Goal: Task Accomplishment & Management: Manage account settings

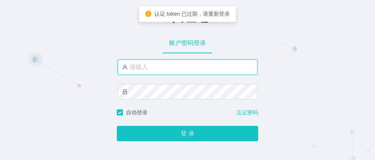
click at [168, 69] on input "text" at bounding box center [188, 67] width 140 height 15
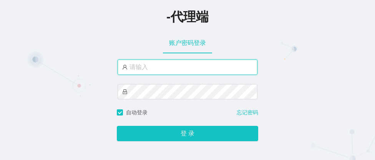
type input "xiaohei02"
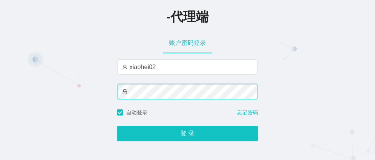
click at [117, 126] on button "登 录" at bounding box center [187, 133] width 141 height 15
click at [32, 92] on div "-代理端 账户密码登录 xiaohei02 自动登录 忘记密码 登 录" at bounding box center [187, 75] width 375 height 151
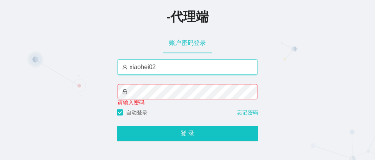
drag, startPoint x: 161, startPoint y: 68, endPoint x: 67, endPoint y: 56, distance: 95.3
click at [69, 57] on div "-代理端 账户密码登录 xiaohei02 请输入密码 自动登录 忘记密码 登 录" at bounding box center [187, 75] width 375 height 151
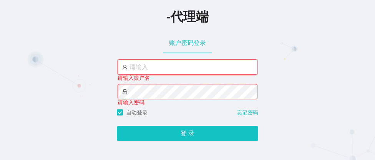
click at [148, 70] on input "text" at bounding box center [188, 67] width 140 height 15
paste input "aren888"
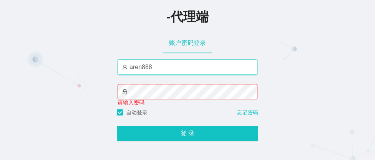
type input "aren888"
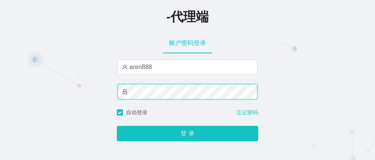
click at [117, 126] on button "登 录" at bounding box center [187, 133] width 141 height 15
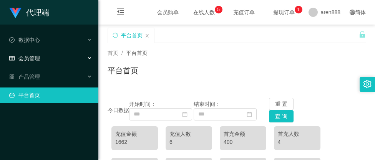
click at [30, 57] on span "会员管理" at bounding box center [24, 58] width 31 height 6
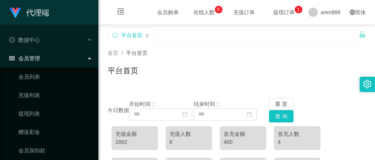
click at [37, 59] on span "会员管理" at bounding box center [24, 58] width 31 height 6
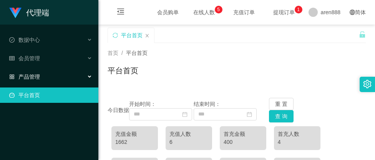
click at [39, 78] on span "产品管理" at bounding box center [24, 77] width 31 height 6
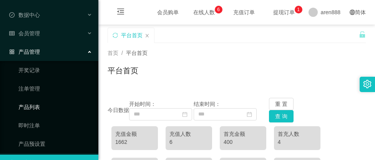
scroll to position [43, 0]
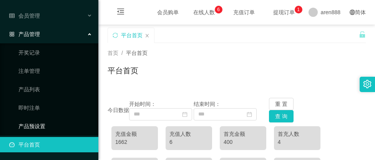
click at [33, 129] on link "产品预设置" at bounding box center [55, 126] width 74 height 15
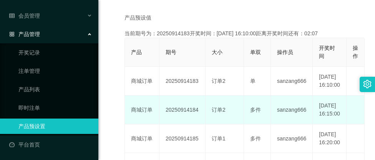
scroll to position [154, 0]
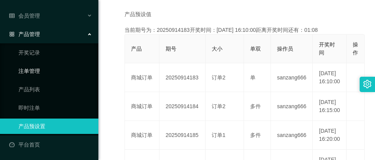
click at [30, 70] on link "注单管理" at bounding box center [55, 70] width 74 height 15
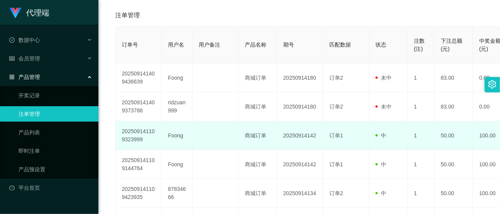
scroll to position [133, 0]
